Goal: Task Accomplishment & Management: Manage account settings

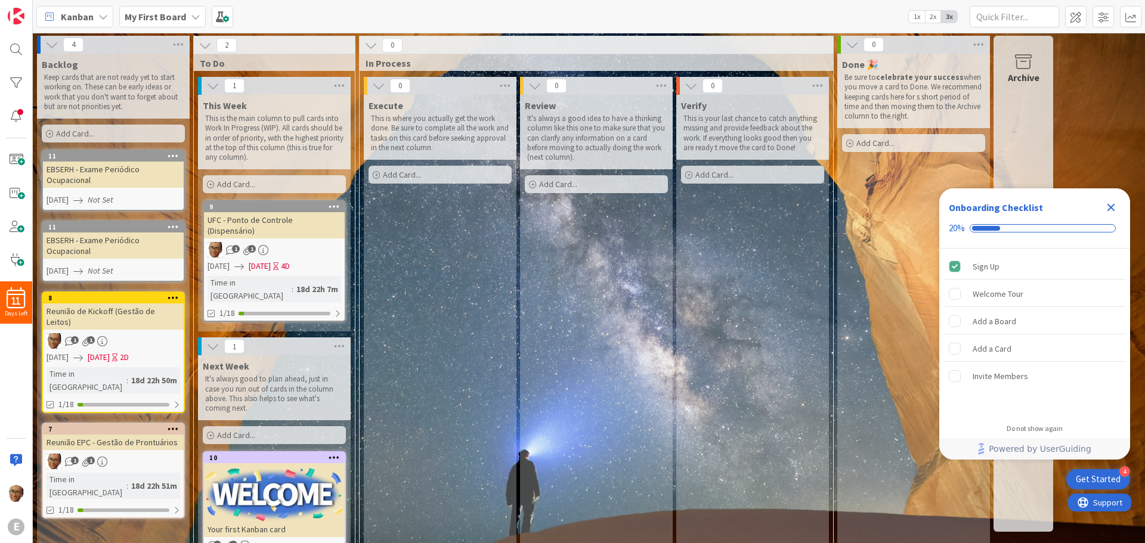
click at [1112, 206] on icon "Close Checklist" at bounding box center [1111, 208] width 8 height 8
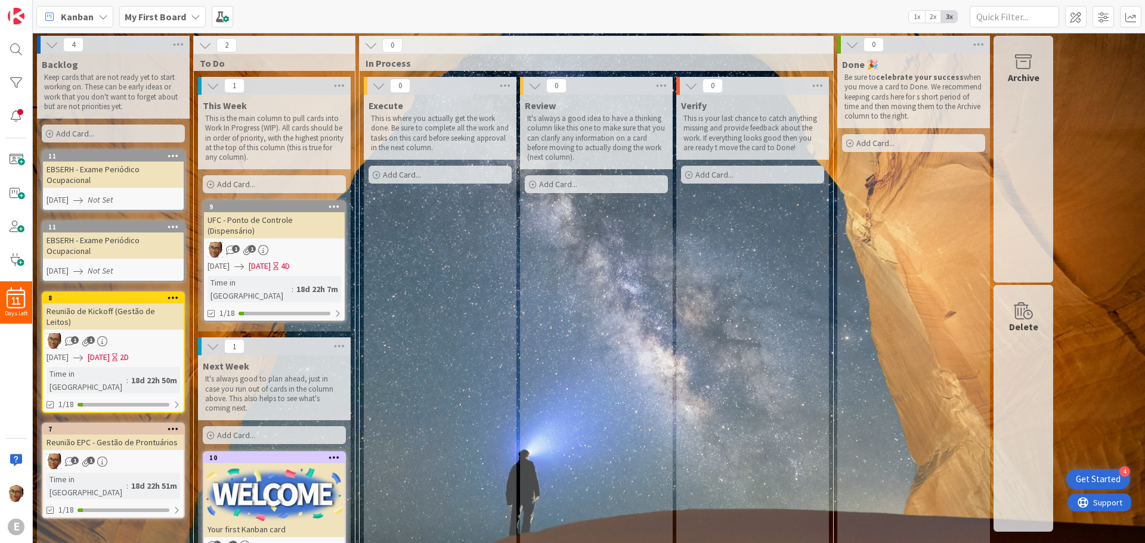
click at [170, 154] on icon at bounding box center [173, 155] width 11 height 8
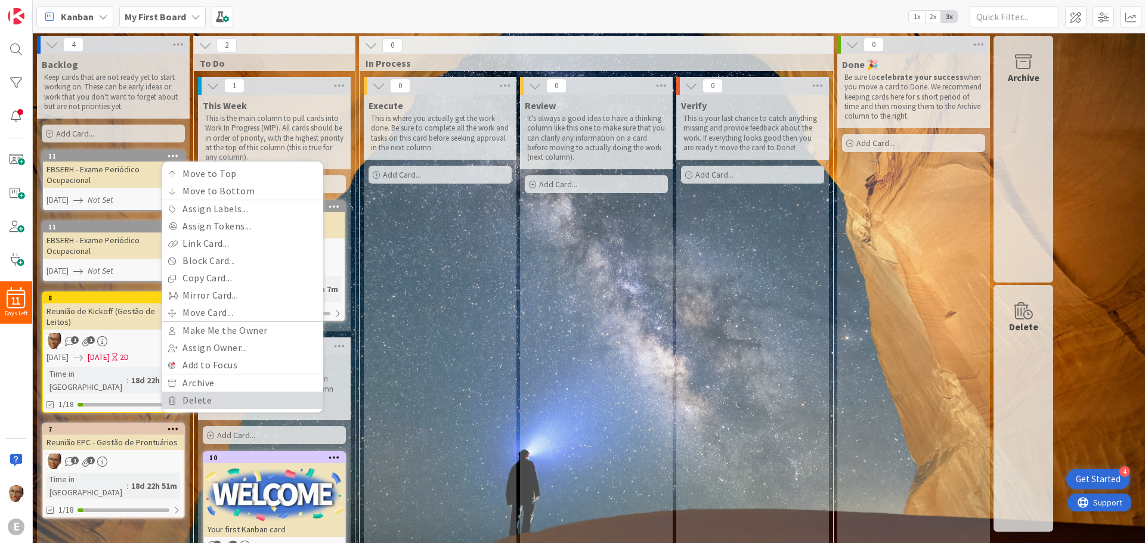
click at [203, 399] on link "Delete" at bounding box center [242, 400] width 161 height 17
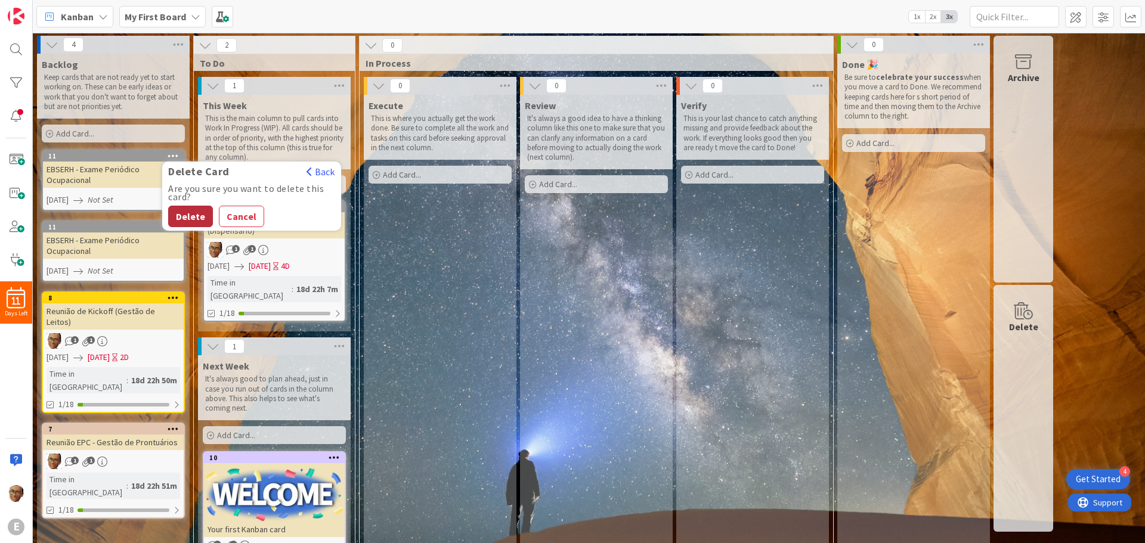
click at [184, 216] on button "Delete" at bounding box center [190, 216] width 45 height 21
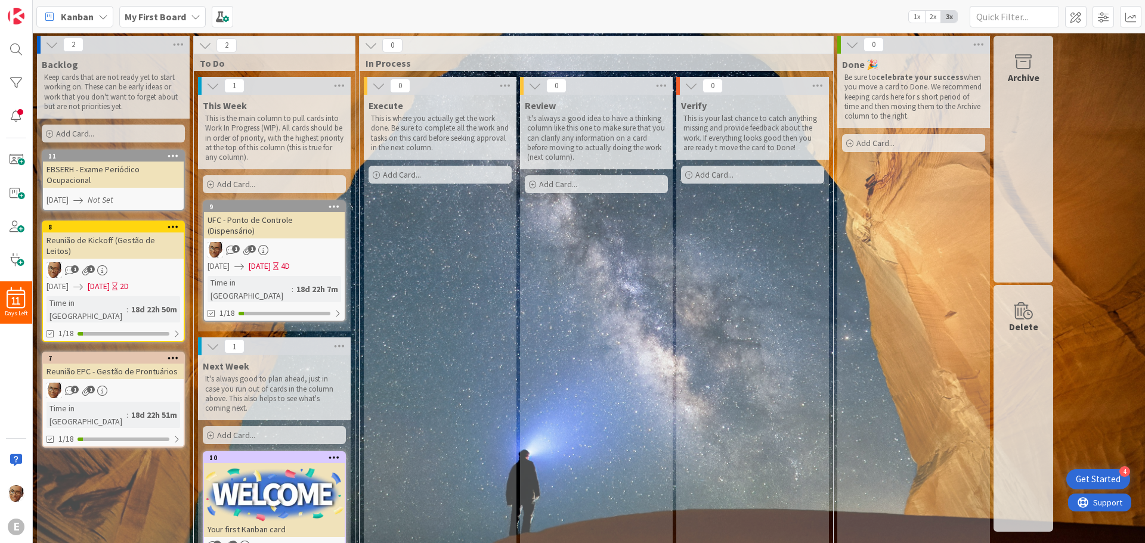
click at [113, 173] on div "EBSERH - Exame Periódico Ocupacional" at bounding box center [113, 175] width 141 height 26
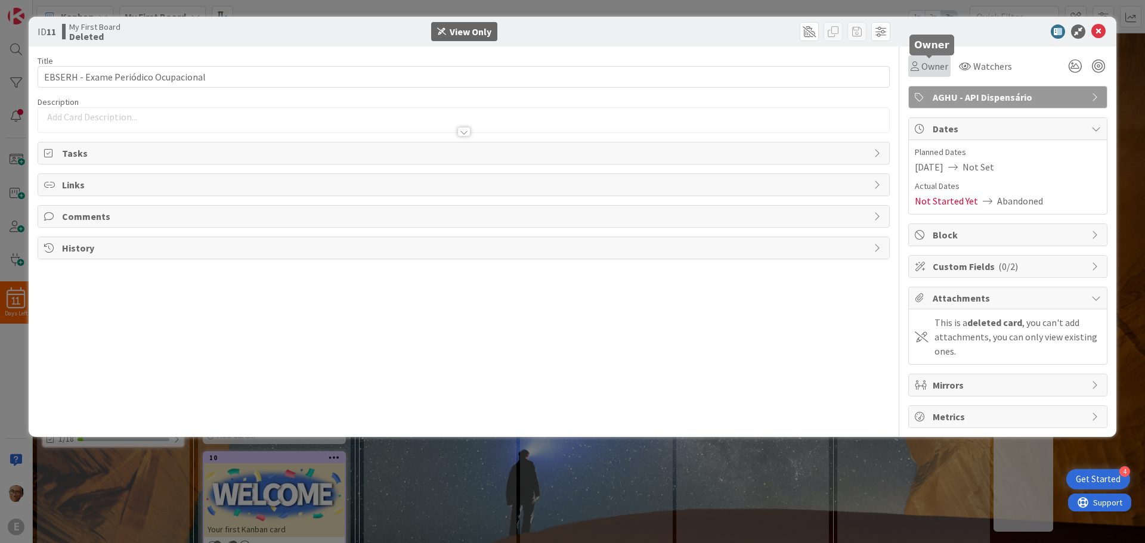
click at [933, 69] on span "Owner" at bounding box center [934, 66] width 27 height 14
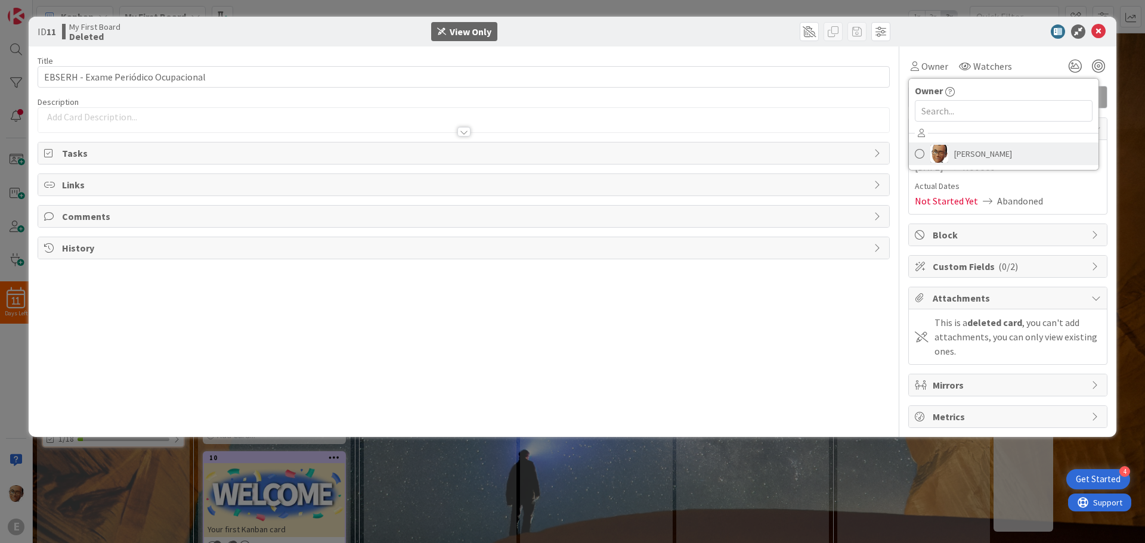
click at [966, 151] on span "[PERSON_NAME]" at bounding box center [983, 154] width 58 height 18
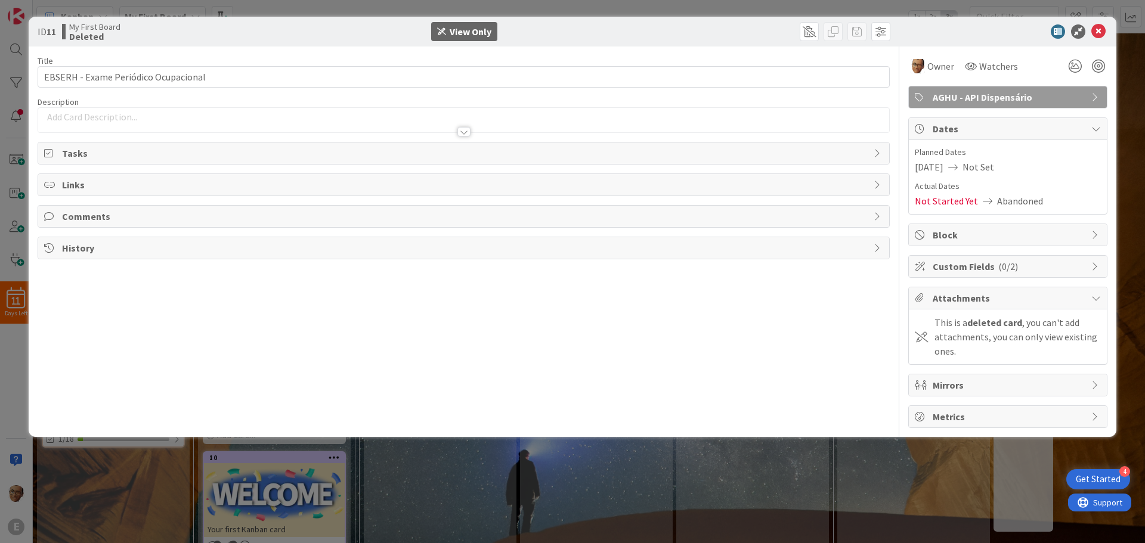
click at [959, 169] on icon at bounding box center [952, 167] width 19 height 10
click at [1102, 30] on icon at bounding box center [1098, 31] width 14 height 14
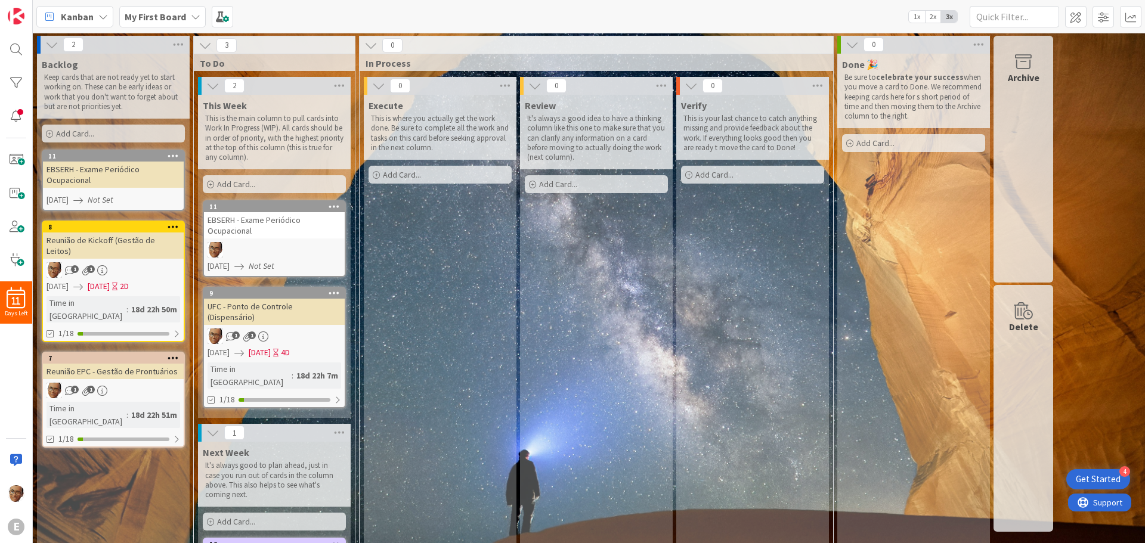
click at [291, 252] on div at bounding box center [274, 249] width 141 height 15
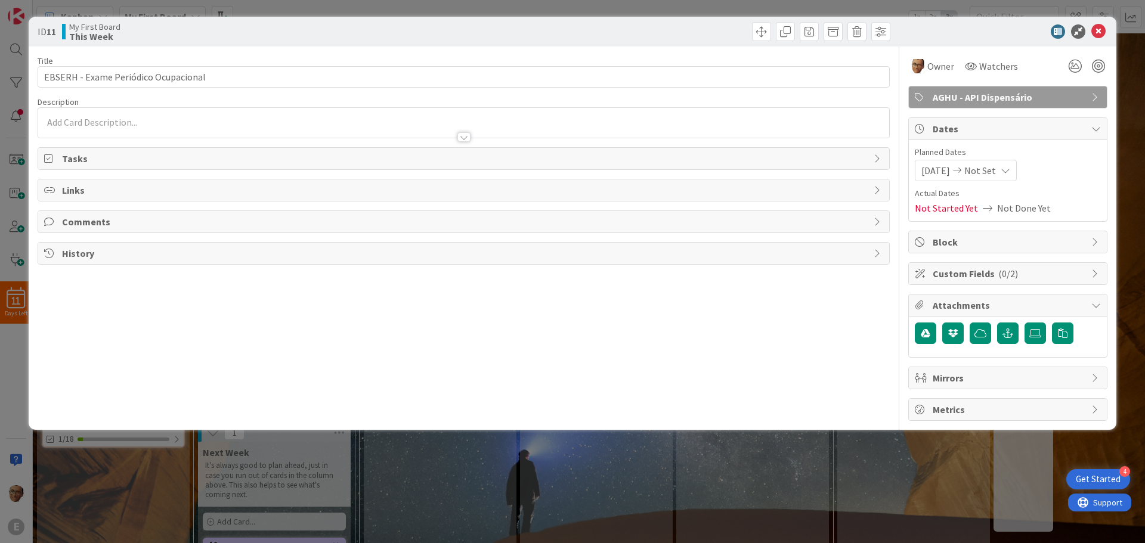
click at [1016, 171] on div "[DATE] Not Set" at bounding box center [965, 170] width 102 height 21
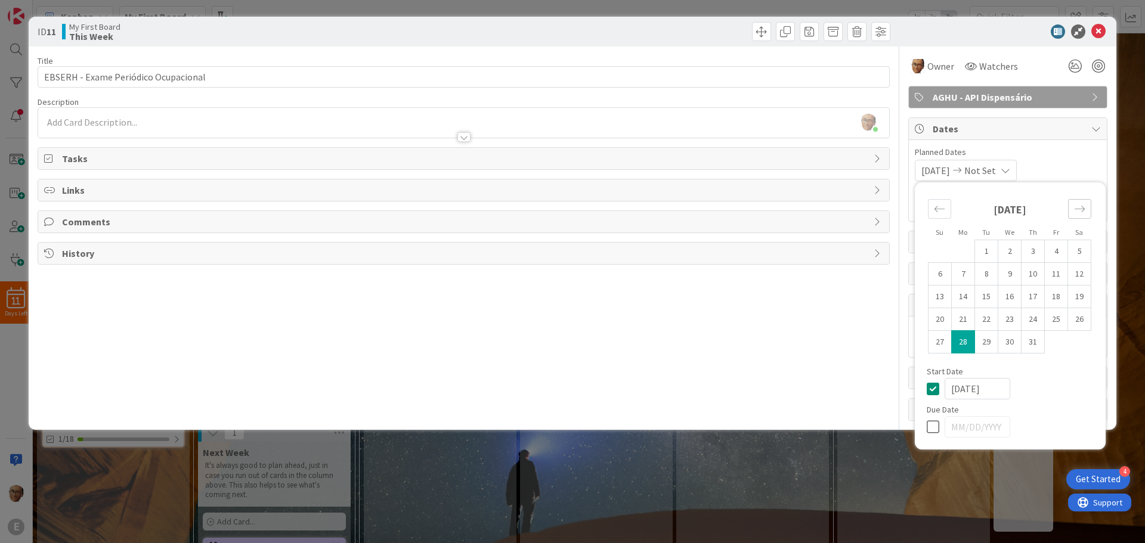
click at [1084, 209] on icon "Move forward to switch to the next month." at bounding box center [1079, 209] width 10 height 6
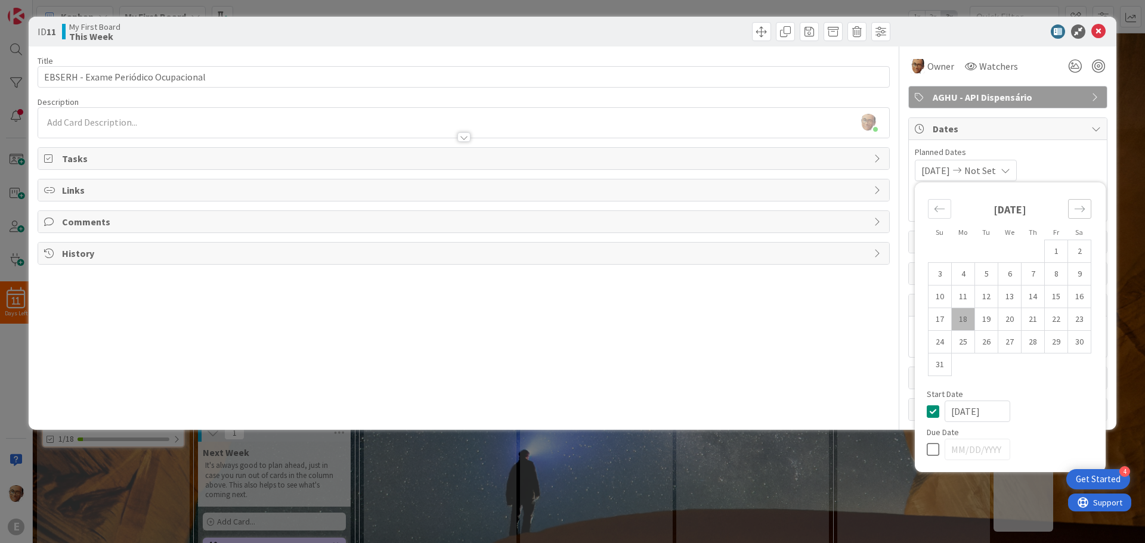
click at [1084, 209] on icon "Move forward to switch to the next month." at bounding box center [1079, 209] width 10 height 6
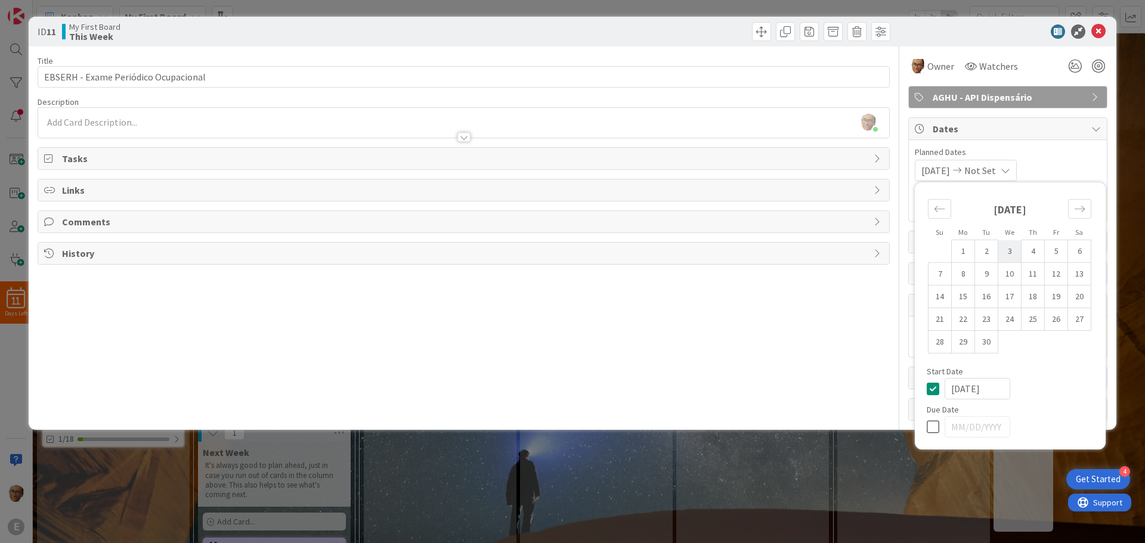
click at [1009, 250] on td "3" at bounding box center [1009, 251] width 23 height 23
type input "[DATE]"
click at [934, 426] on icon at bounding box center [935, 427] width 18 height 14
drag, startPoint x: 1001, startPoint y: 389, endPoint x: 857, endPoint y: 373, distance: 145.1
click at [857, 373] on div "Title 36 / 128 EBSERH - Exame Periódico Ocupacional Description [PERSON_NAME] j…" at bounding box center [572, 233] width 1069 height 374
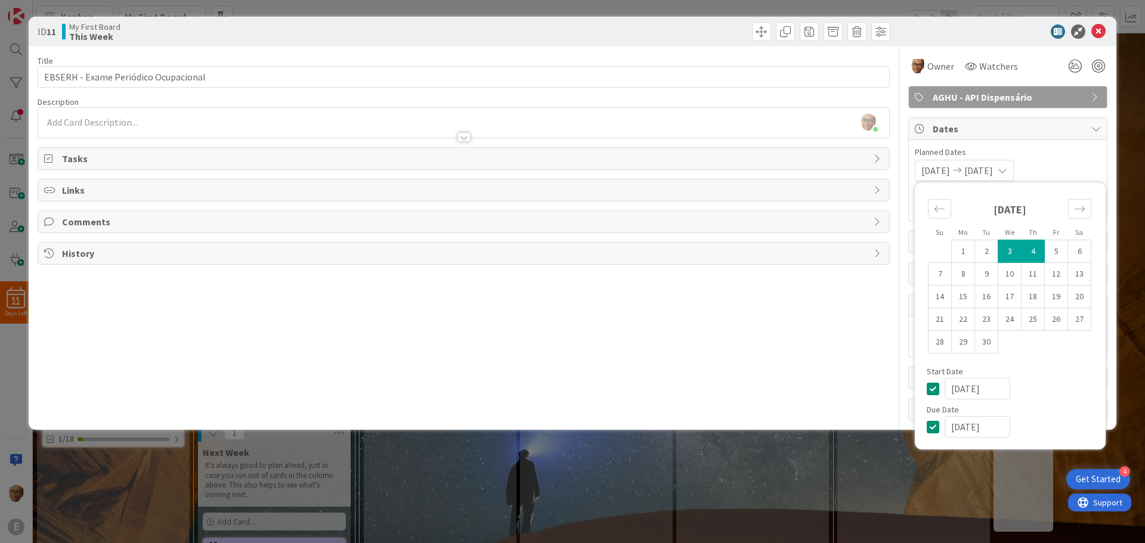
drag, startPoint x: 996, startPoint y: 426, endPoint x: 897, endPoint y: 418, distance: 99.9
click at [897, 418] on div "Title 36 / 128 EBSERH - Exame Periódico Ocupacional Description [PERSON_NAME] j…" at bounding box center [572, 233] width 1069 height 374
paste input "3"
type input "[DATE]"
click at [1018, 458] on div "ID 11 My First Board This Week Title 36 / 128 EBSERH - Exame Periódico Ocupacio…" at bounding box center [572, 271] width 1145 height 543
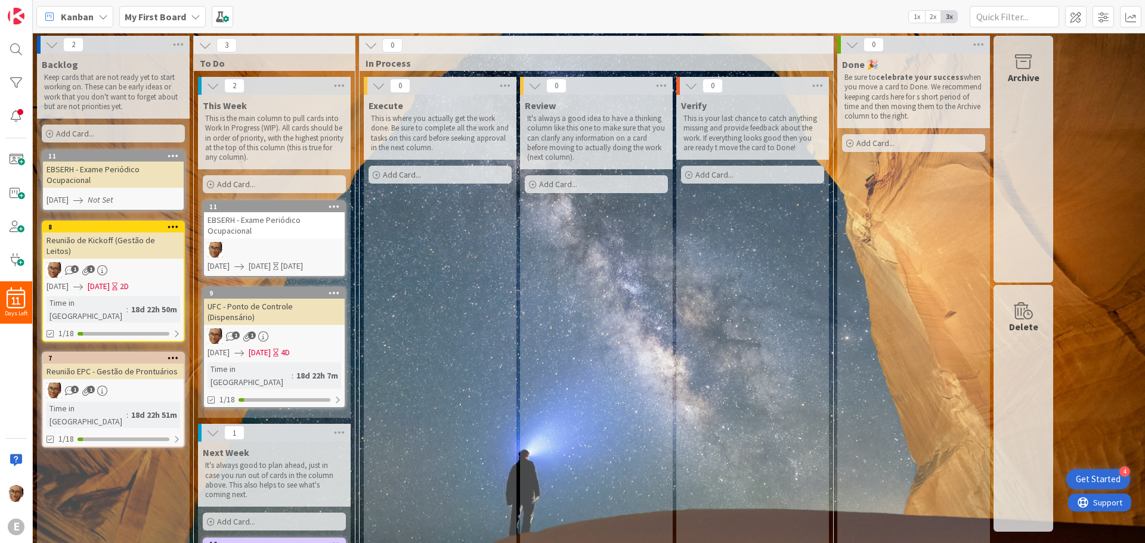
click at [235, 331] on span "1" at bounding box center [236, 335] width 8 height 8
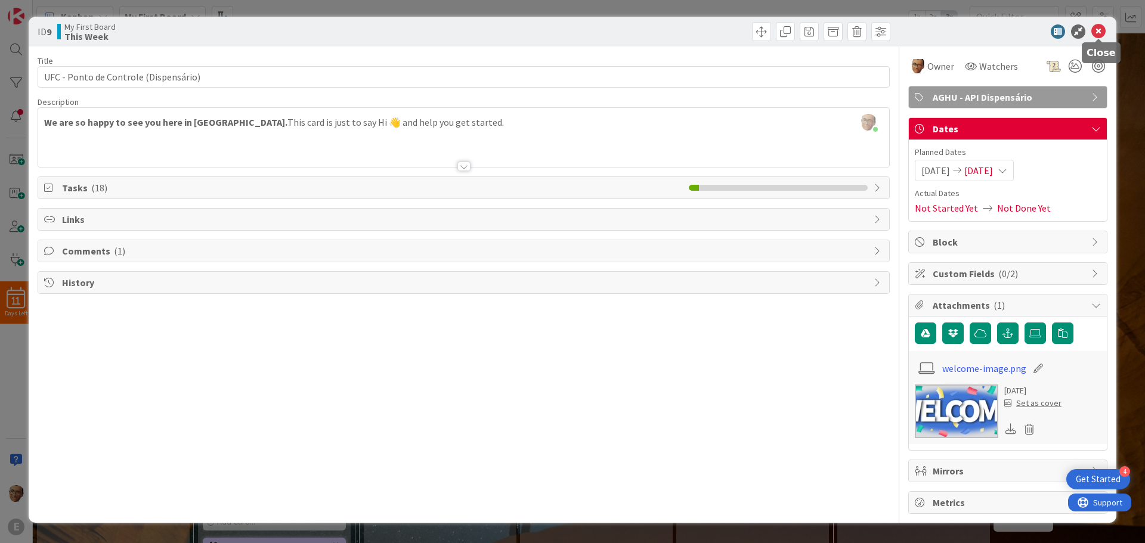
click at [1097, 31] on icon at bounding box center [1098, 31] width 14 height 14
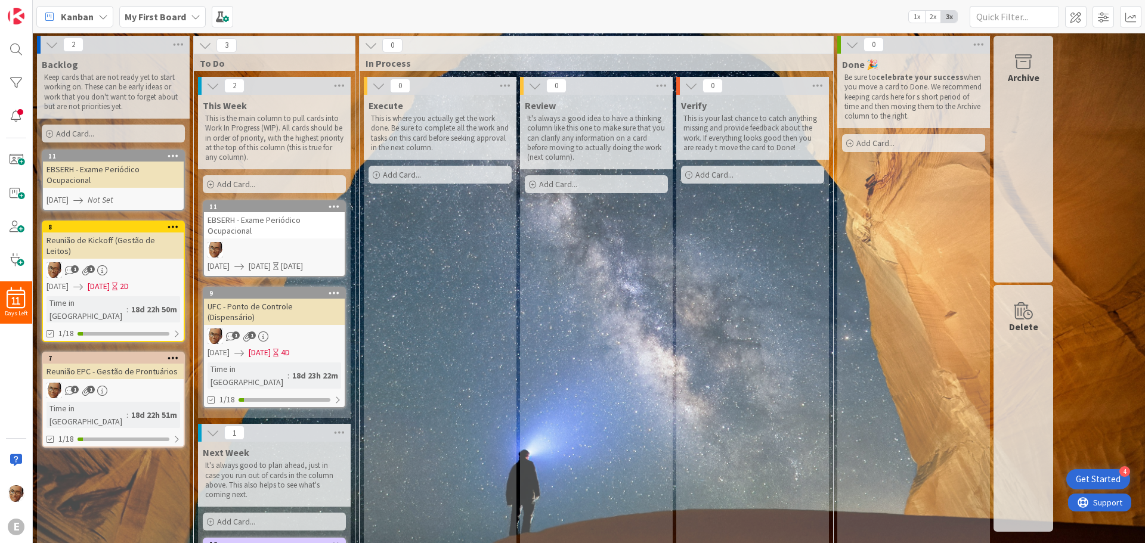
click at [521, 355] on div "Review It's always a good idea to have a thinking column like this one to make …" at bounding box center [596, 395] width 153 height 601
click at [196, 12] on icon at bounding box center [196, 17] width 10 height 10
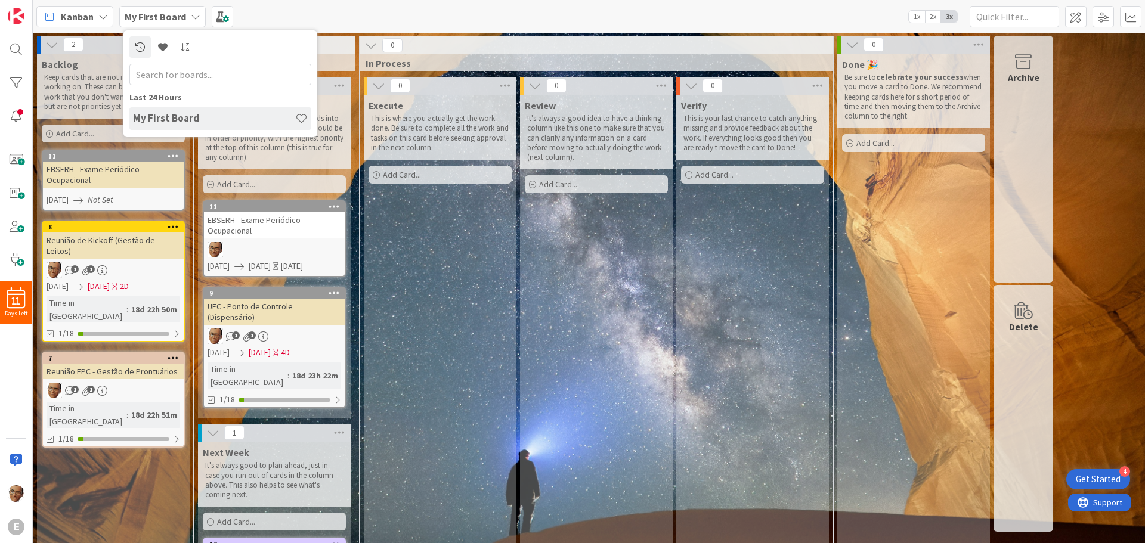
click at [195, 12] on icon at bounding box center [196, 17] width 10 height 10
